Goal: Information Seeking & Learning: Learn about a topic

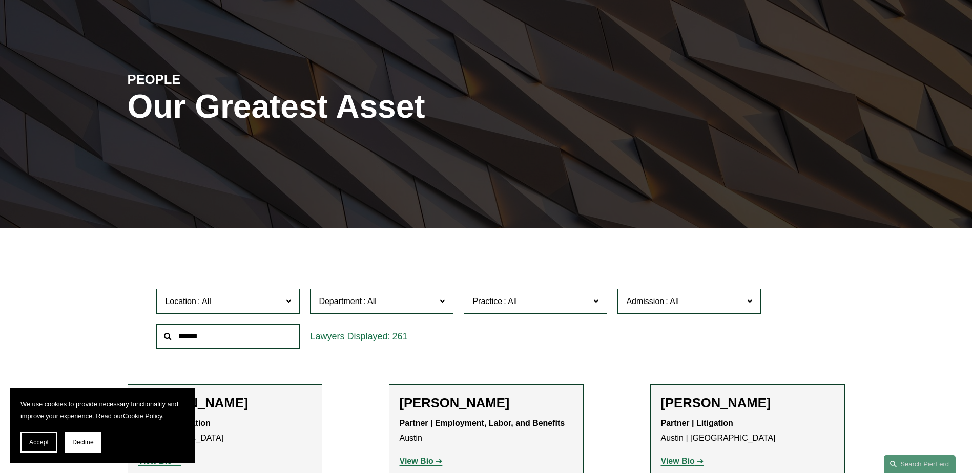
scroll to position [102, 0]
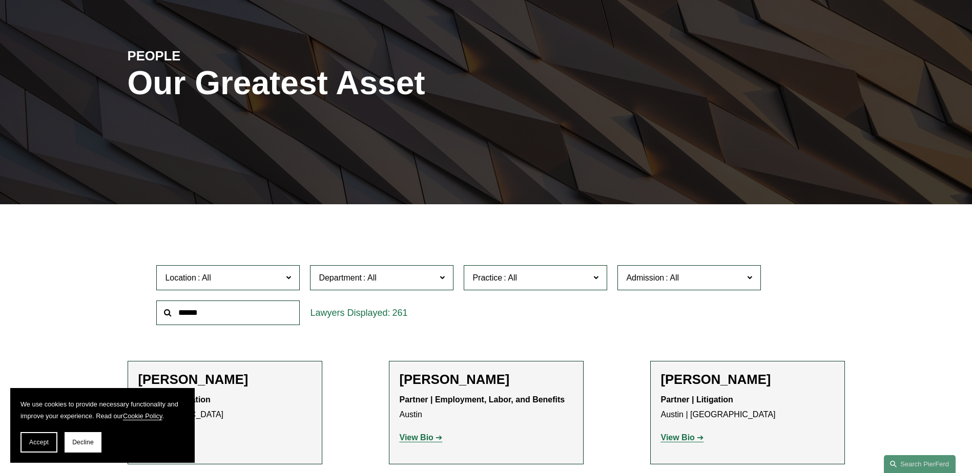
click at [277, 313] on input "text" at bounding box center [227, 313] width 143 height 25
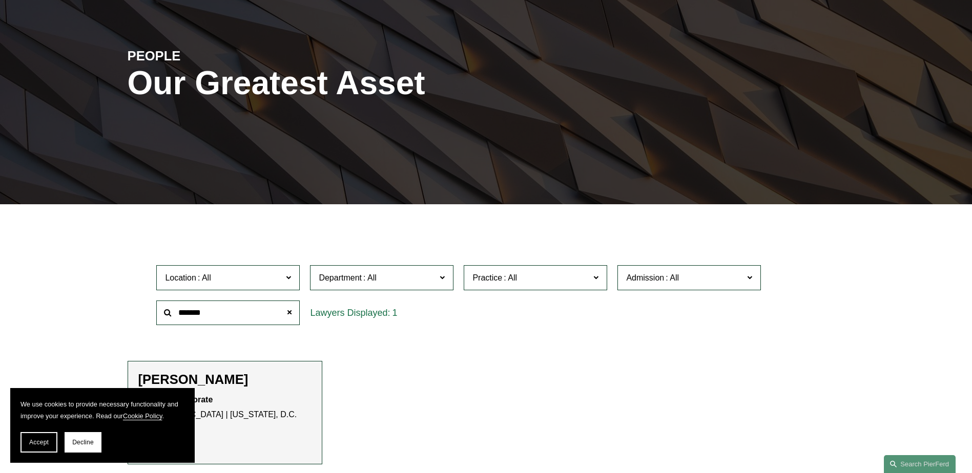
type input "*******"
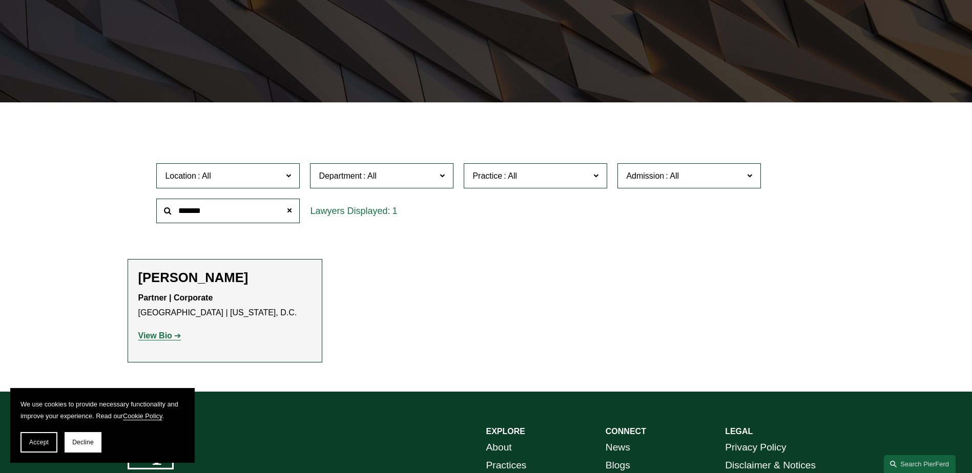
scroll to position [205, 0]
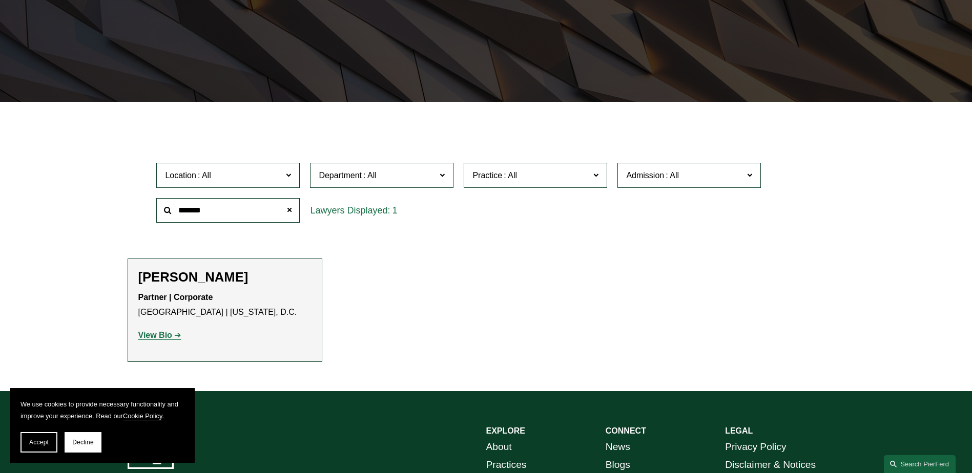
click at [258, 312] on p "Partner | Corporate [GEOGRAPHIC_DATA] | [US_STATE][GEOGRAPHIC_DATA]" at bounding box center [224, 305] width 173 height 30
click at [174, 338] on link "View Bio" at bounding box center [159, 335] width 43 height 9
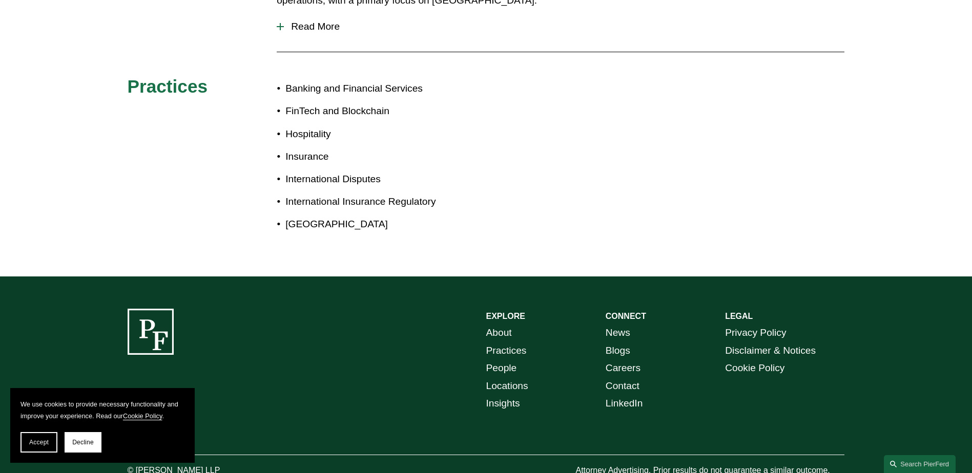
scroll to position [359, 0]
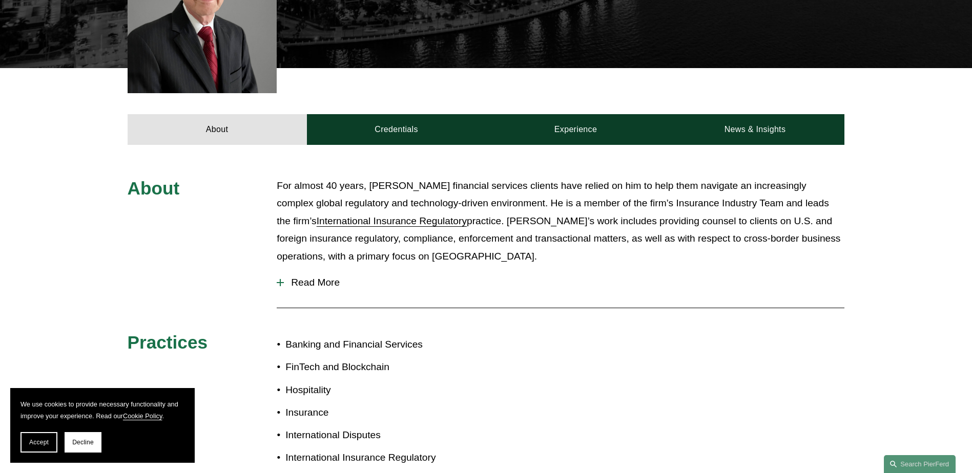
click at [315, 277] on span "Read More" at bounding box center [564, 282] width 560 height 11
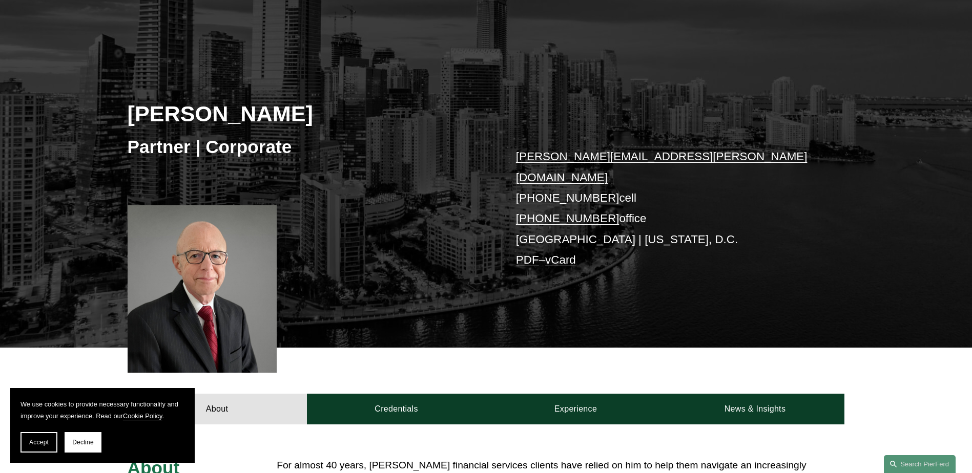
scroll to position [96, 0]
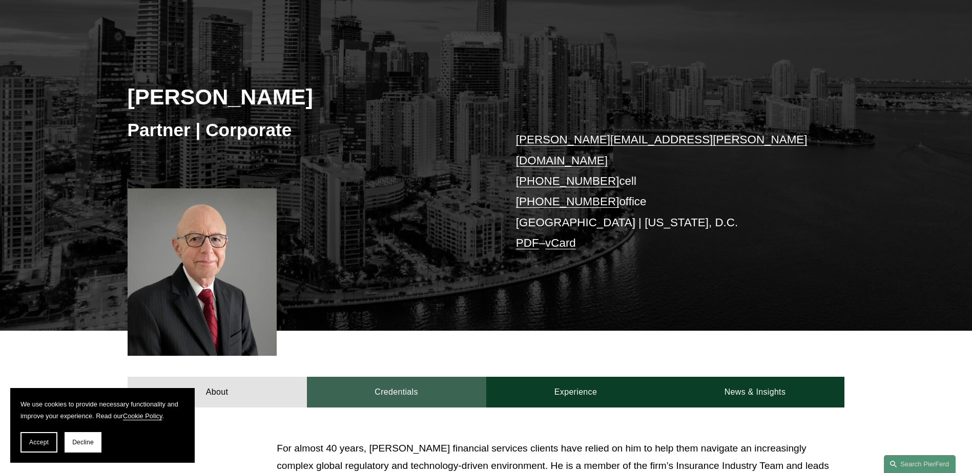
click at [408, 377] on link "Credentials" at bounding box center [396, 392] width 179 height 31
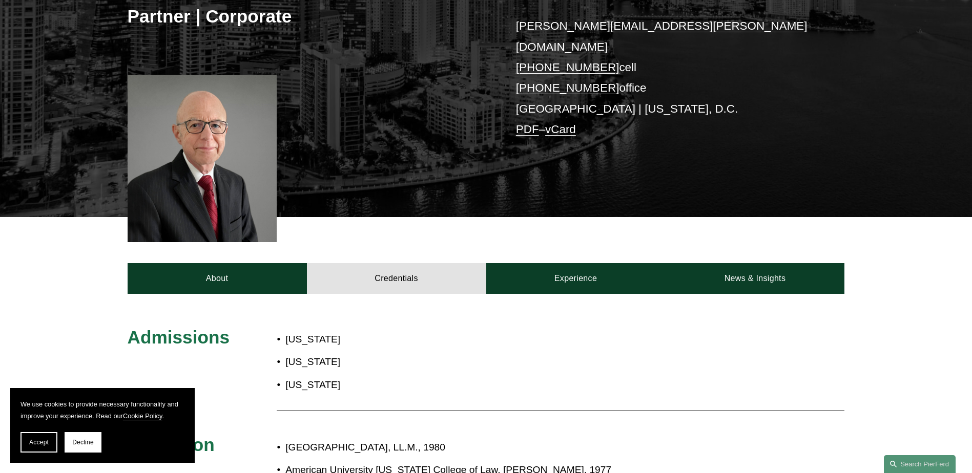
scroll to position [198, 0]
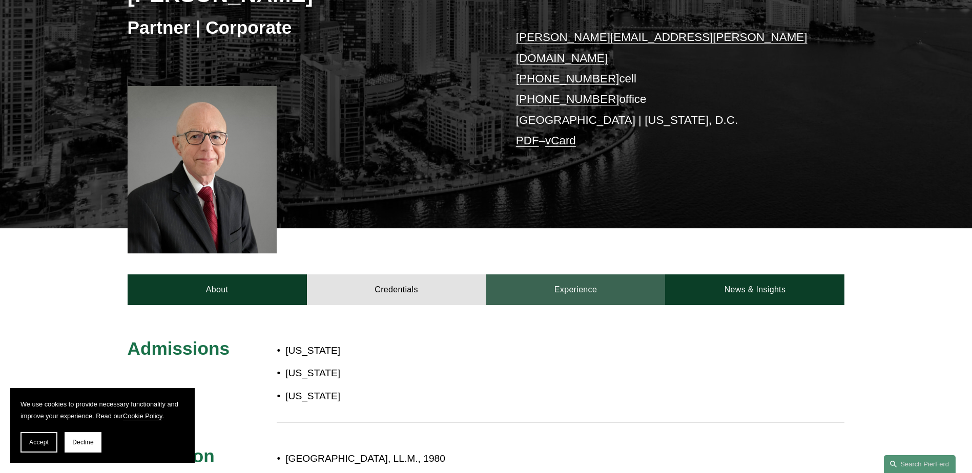
click at [528, 275] on link "Experience" at bounding box center [575, 290] width 179 height 31
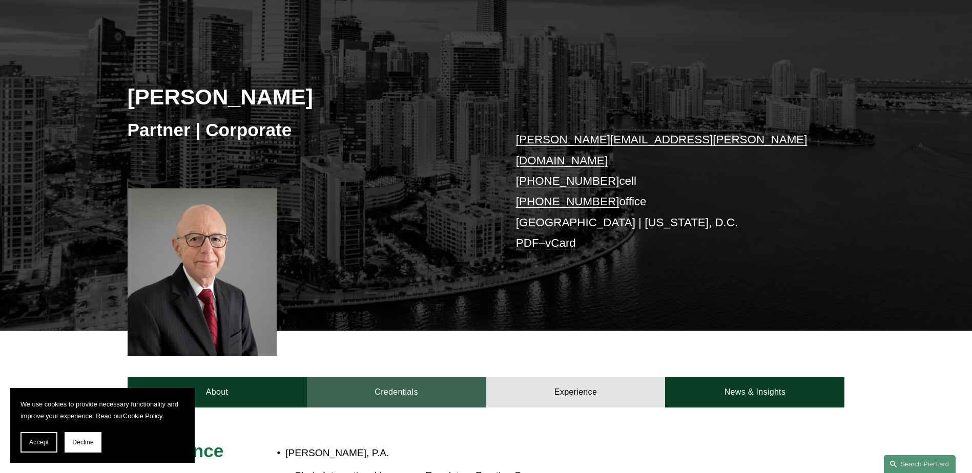
scroll to position [45, 0]
